Goal: Task Accomplishment & Management: Use online tool/utility

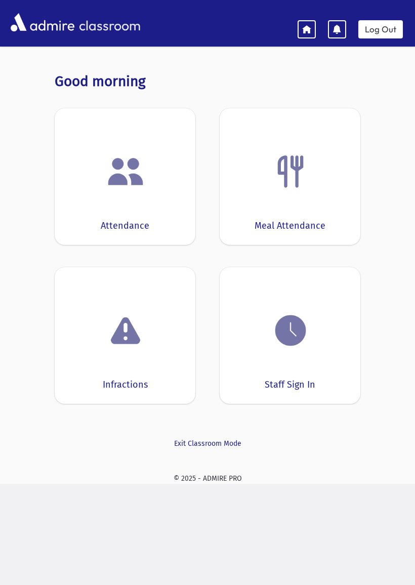
click at [135, 204] on div "Attendance" at bounding box center [125, 176] width 141 height 137
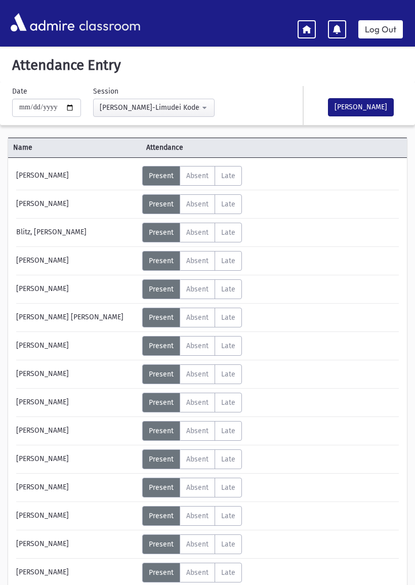
click at [198, 174] on span "Absent" at bounding box center [197, 176] width 22 height 9
click at [233, 175] on span "Late" at bounding box center [228, 176] width 14 height 9
click at [163, 177] on span "Present" at bounding box center [161, 176] width 25 height 9
click at [308, 24] on icon at bounding box center [306, 28] width 9 height 9
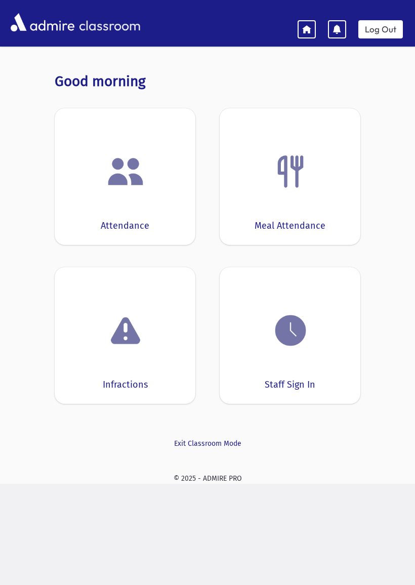
click at [278, 198] on div "Meal Attendance" at bounding box center [290, 176] width 141 height 137
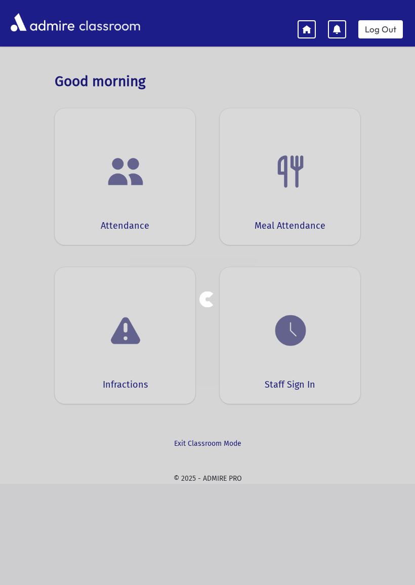
select select "***"
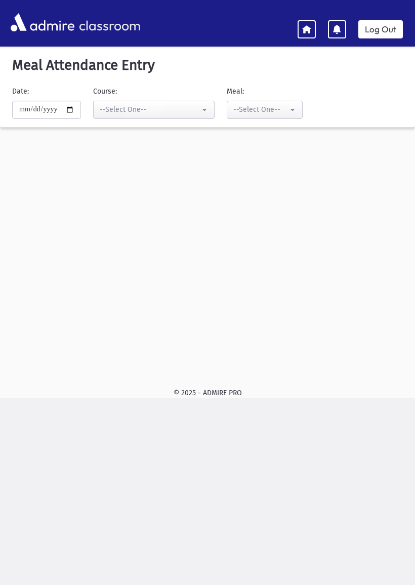
click at [306, 26] on icon at bounding box center [306, 28] width 9 height 9
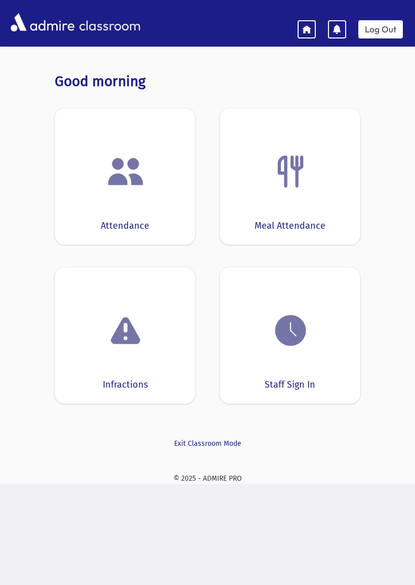
click at [307, 349] on img at bounding box center [290, 330] width 38 height 38
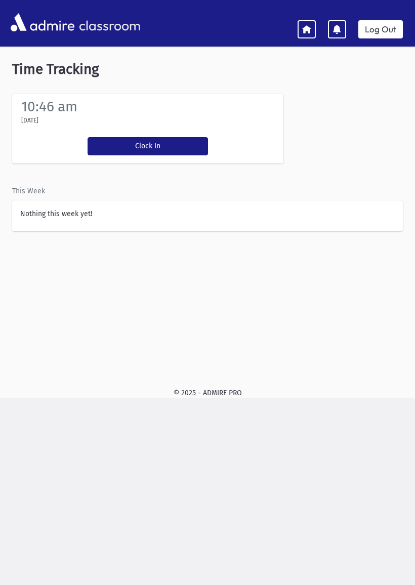
click at [307, 24] on icon at bounding box center [306, 28] width 9 height 9
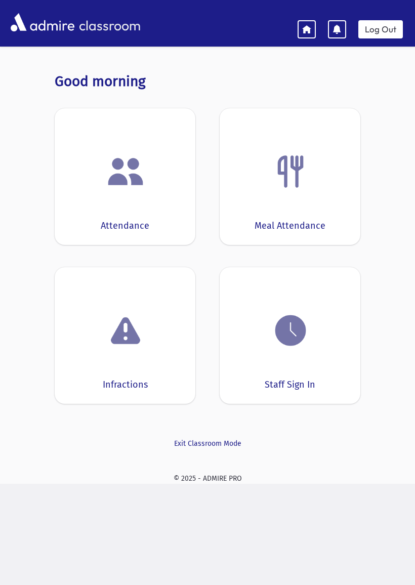
click at [391, 31] on link "Log Out" at bounding box center [380, 29] width 45 height 18
click at [297, 356] on div "Staff Sign In" at bounding box center [290, 335] width 141 height 137
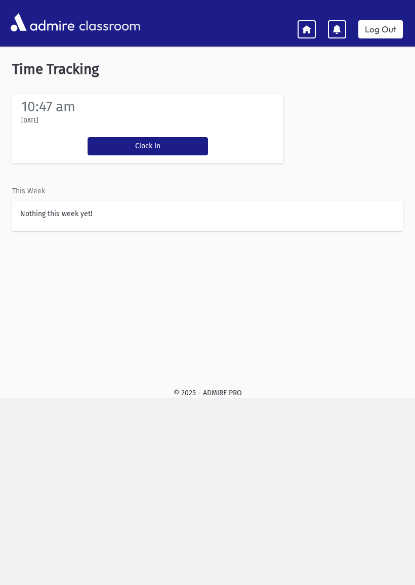
click at [305, 25] on icon at bounding box center [306, 28] width 9 height 9
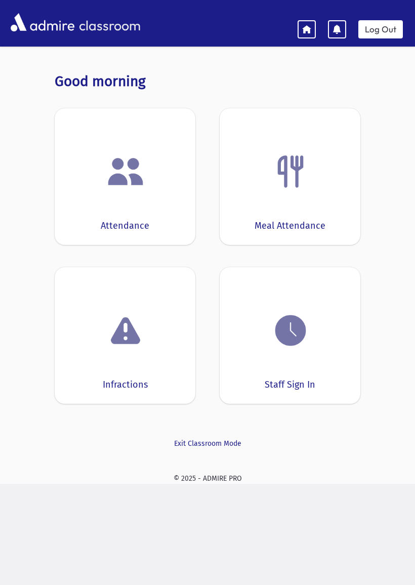
click at [122, 197] on div "Attendance" at bounding box center [125, 176] width 141 height 137
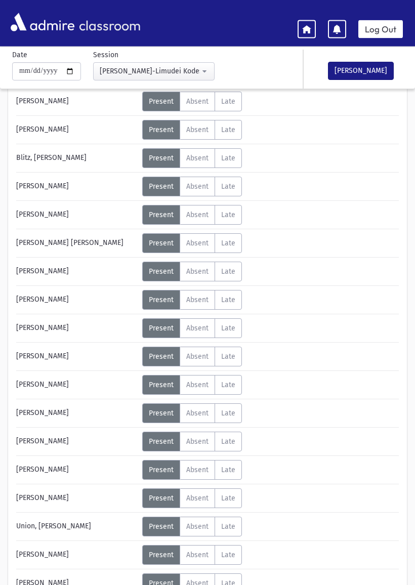
scroll to position [66, 0]
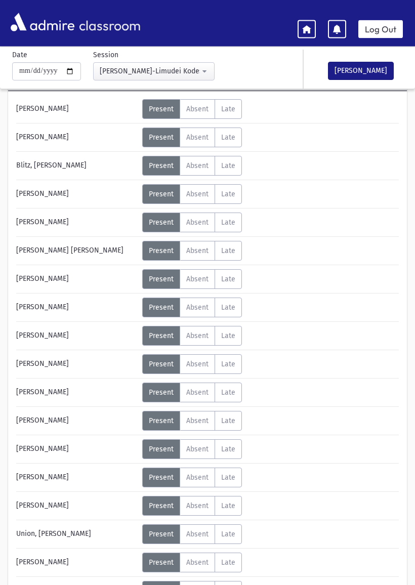
click at [363, 73] on button "[PERSON_NAME]" at bounding box center [361, 71] width 66 height 18
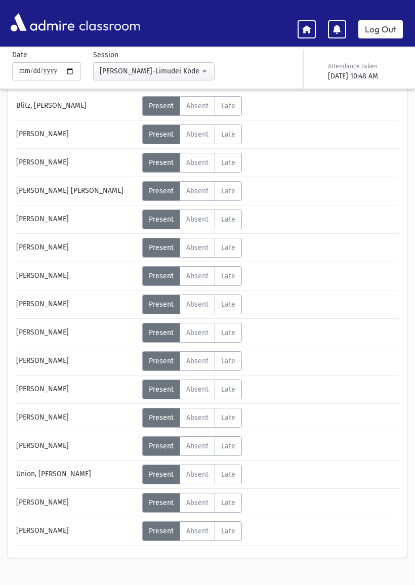
scroll to position [124, 0]
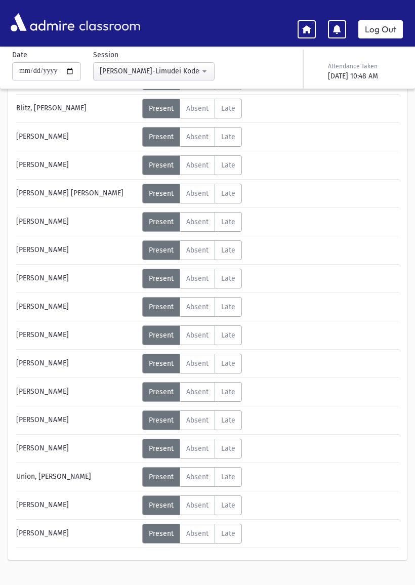
click at [313, 16] on div "Log Out" at bounding box center [356, 27] width 117 height 22
click at [311, 22] on link at bounding box center [307, 29] width 18 height 18
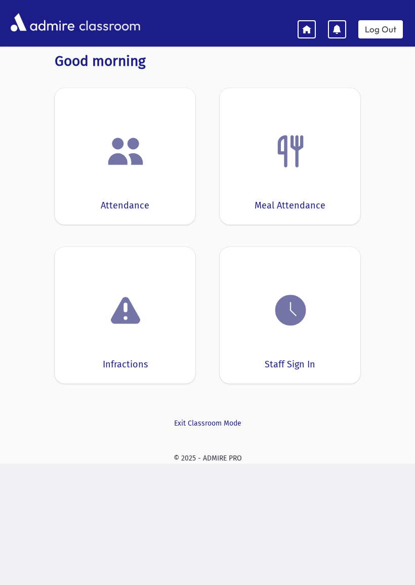
click at [382, 28] on link "Log Out" at bounding box center [380, 29] width 45 height 18
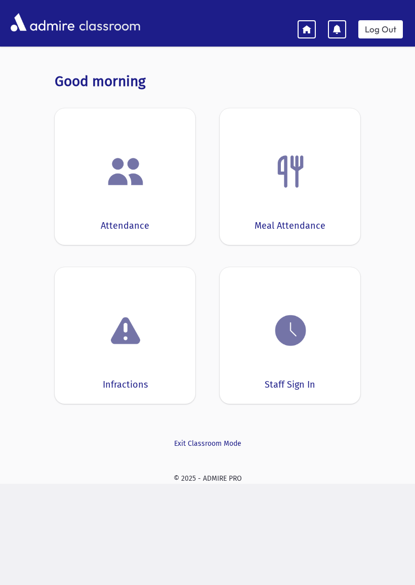
click at [134, 171] on img at bounding box center [125, 171] width 38 height 38
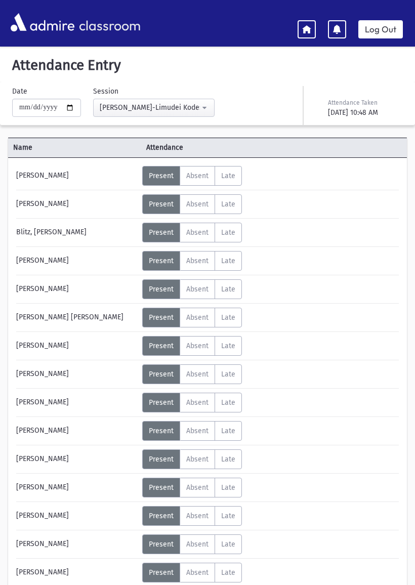
click at [316, 26] on link at bounding box center [307, 29] width 18 height 18
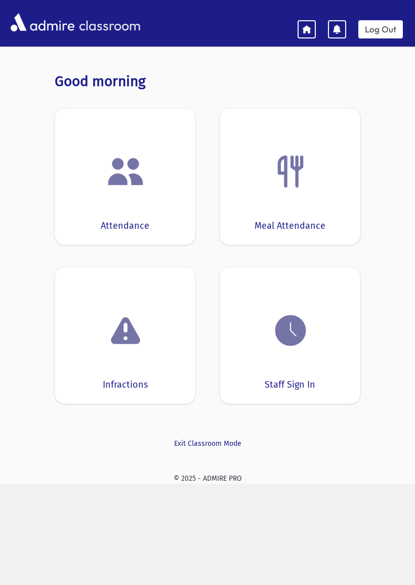
click at [308, 324] on img at bounding box center [290, 330] width 38 height 38
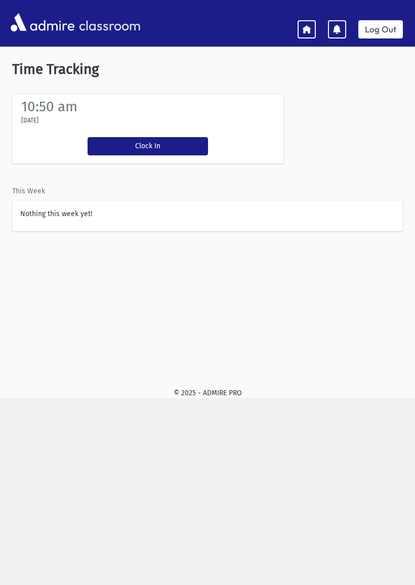
click at [313, 30] on link at bounding box center [307, 29] width 18 height 18
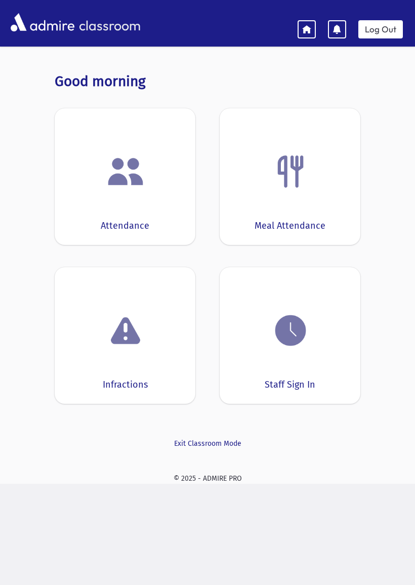
click at [123, 176] on img at bounding box center [125, 171] width 38 height 38
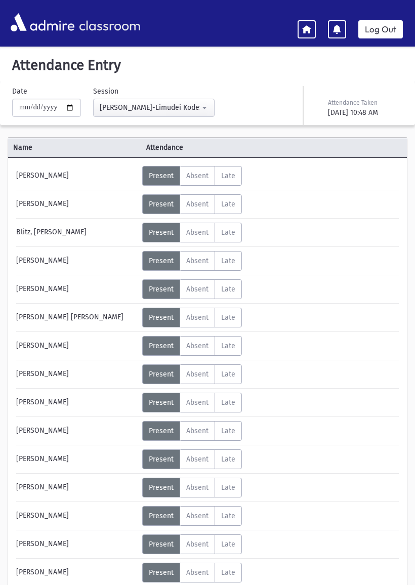
click at [313, 22] on link at bounding box center [307, 29] width 18 height 18
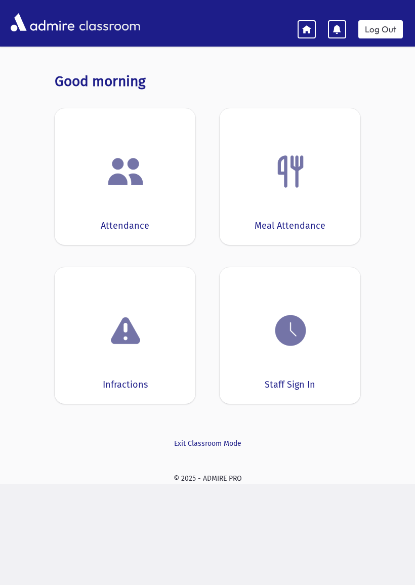
click at [301, 335] on img at bounding box center [290, 330] width 38 height 38
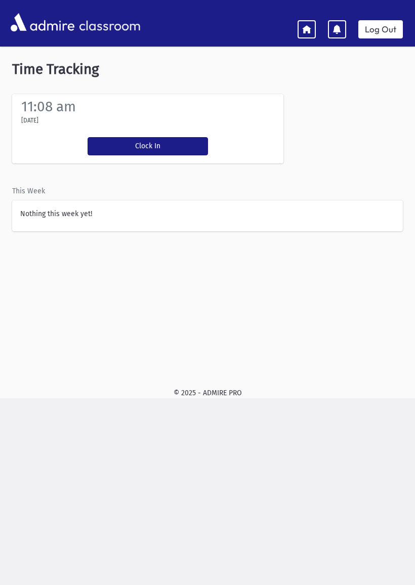
click at [206, 211] on div "Nothing this week yet!" at bounding box center [207, 215] width 391 height 31
click at [93, 212] on div "Nothing this week yet!" at bounding box center [207, 215] width 391 height 31
click at [147, 145] on button "Clock In" at bounding box center [148, 146] width 120 height 18
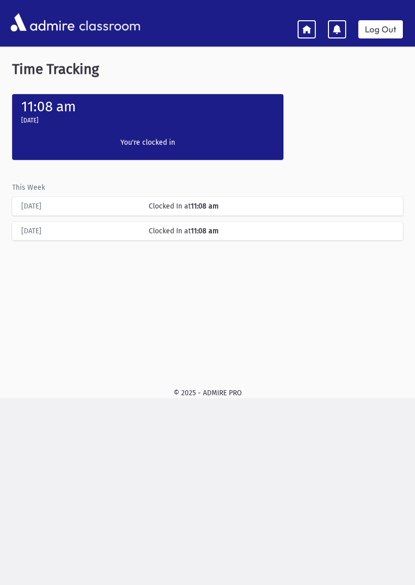
click at [299, 25] on link at bounding box center [307, 29] width 18 height 18
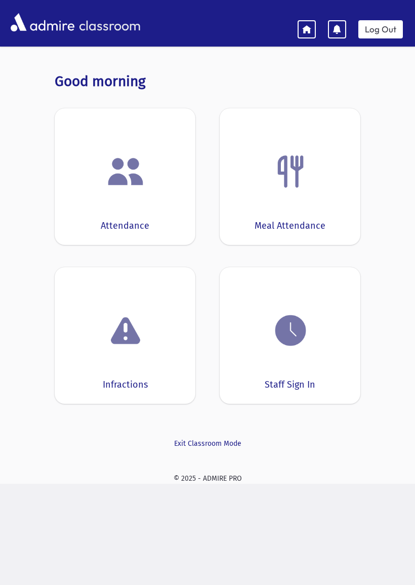
click at [313, 31] on link at bounding box center [307, 29] width 18 height 18
